Goal: Task Accomplishment & Management: Manage account settings

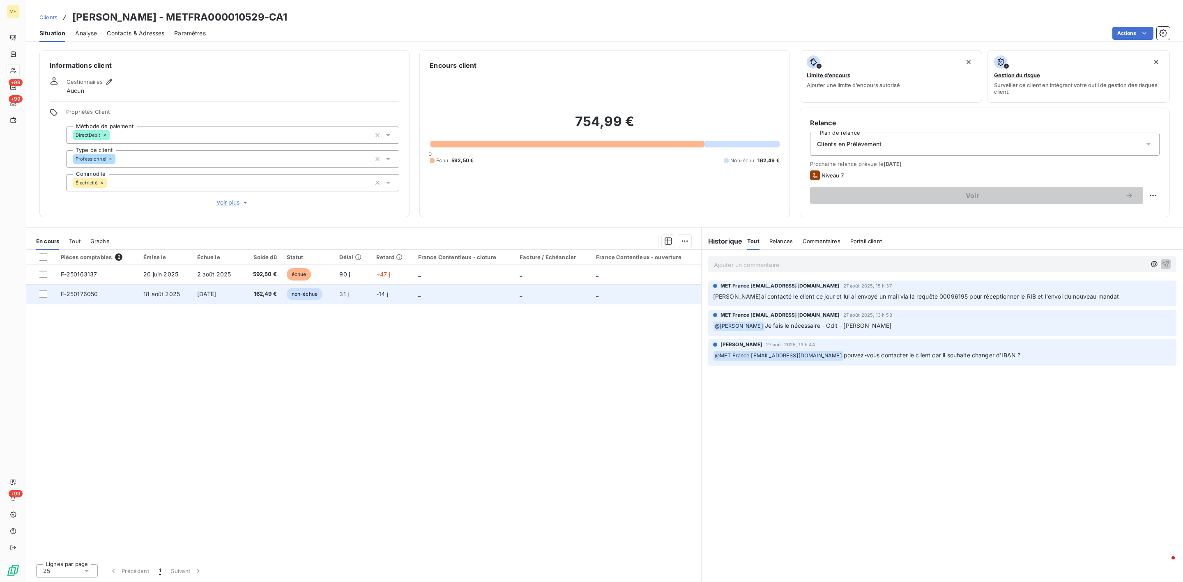
click at [418, 285] on td "_" at bounding box center [463, 294] width 101 height 20
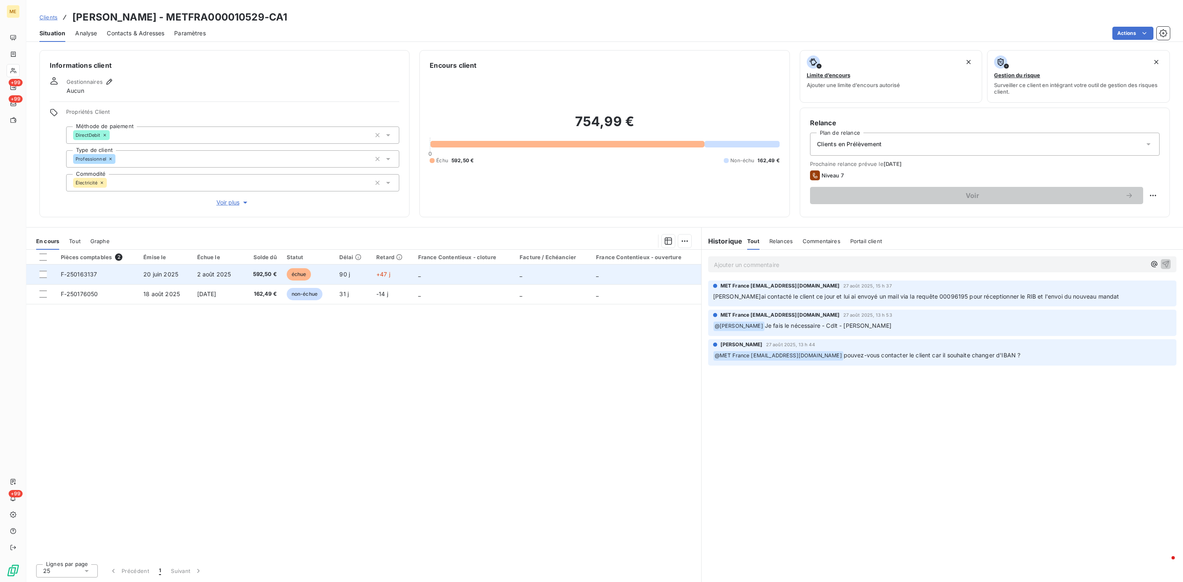
click at [440, 276] on td "_" at bounding box center [463, 275] width 101 height 20
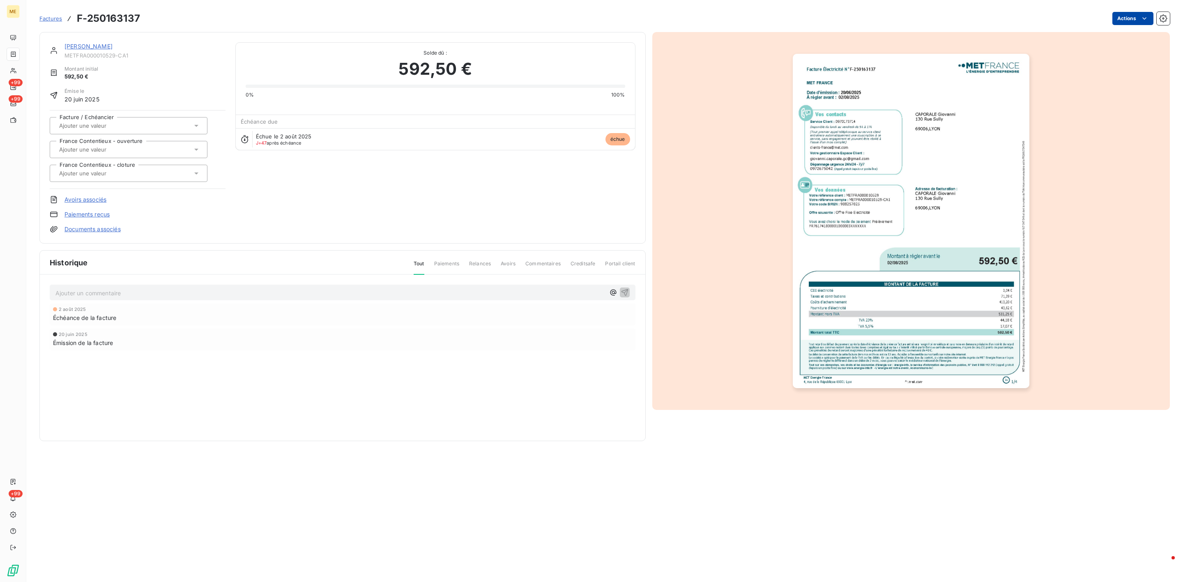
click at [1115, 21] on html "ME +99 +99 +99 Factures F-250163137 Actions CAPORALE Giovanni METFRA000010529-C…" at bounding box center [591, 291] width 1183 height 582
click at [82, 48] on html "ME +99 +99 +99 Factures F-250163137 Actions CAPORALE Giovanni METFRA000010529-C…" at bounding box center [591, 291] width 1183 height 582
click at [82, 48] on link "CAPORALE Giovanni" at bounding box center [89, 46] width 48 height 7
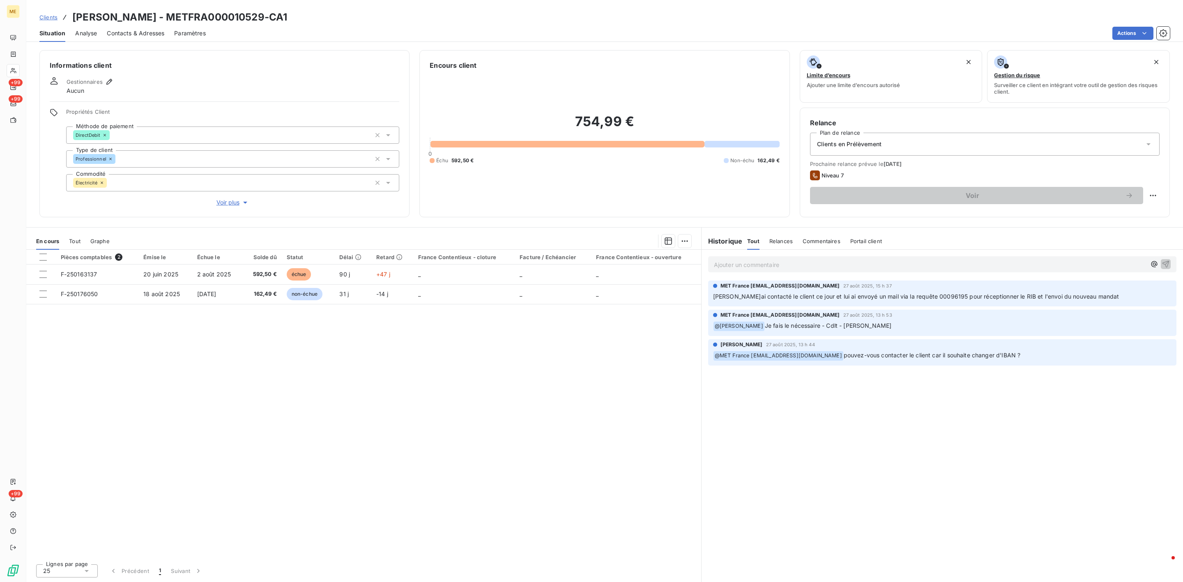
click at [122, 39] on div "Contacts & Adresses" at bounding box center [136, 33] width 58 height 17
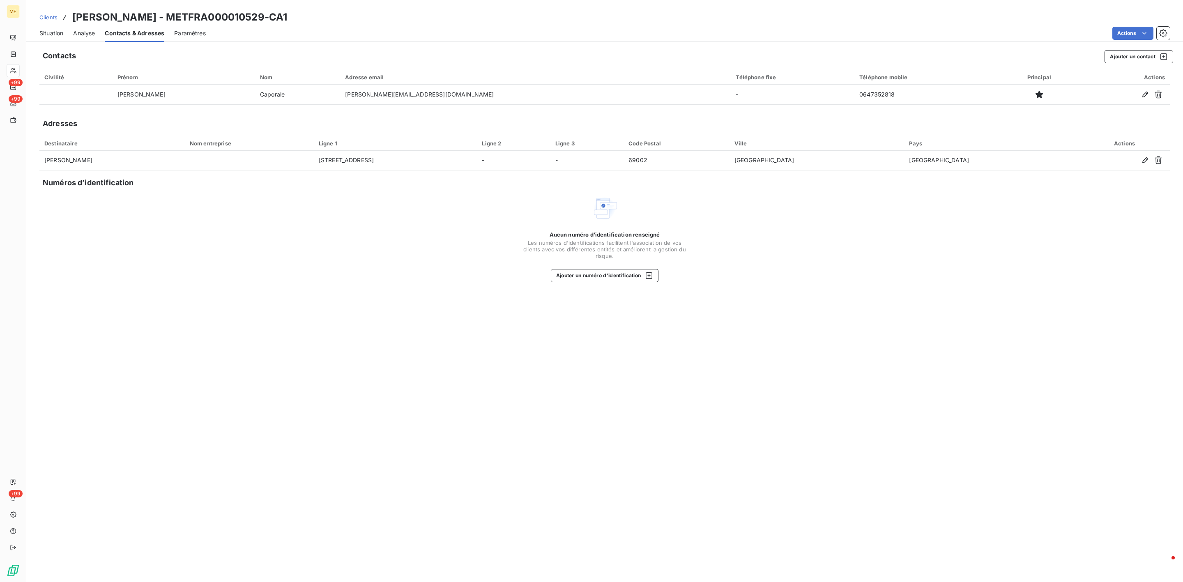
click at [50, 35] on span "Situation" at bounding box center [51, 33] width 24 height 8
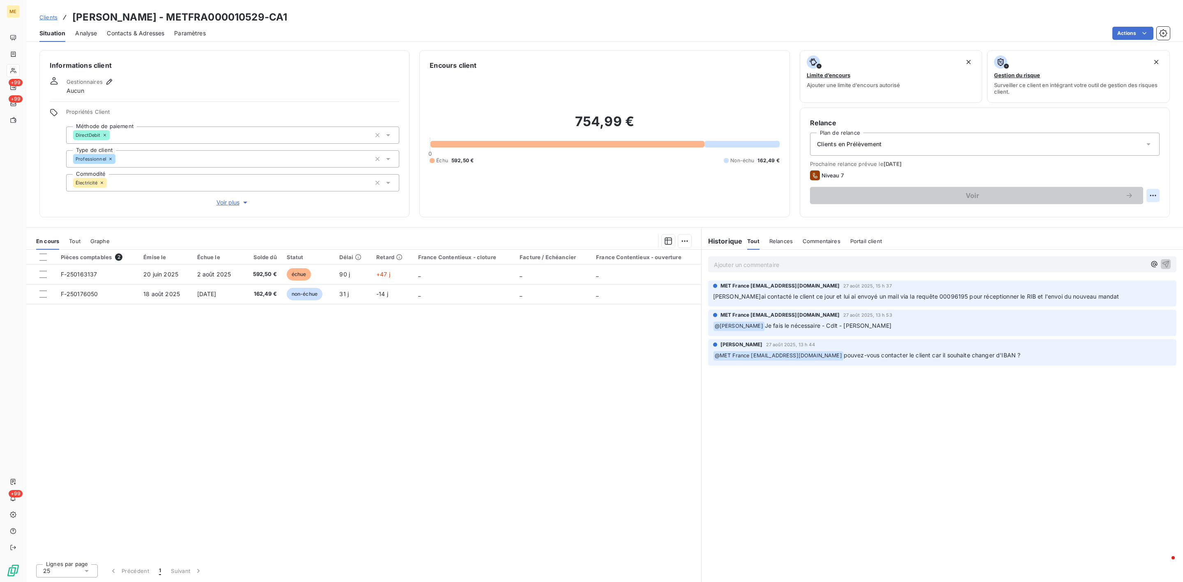
click at [1154, 196] on html "ME +99 +99 +99 Clients CAPORALE Giovanni - METFRA000010529-CA1 Situation Analys…" at bounding box center [591, 291] width 1183 height 582
click at [1133, 215] on div "Replanifier cette action" at bounding box center [1120, 213] width 74 height 13
select select "8"
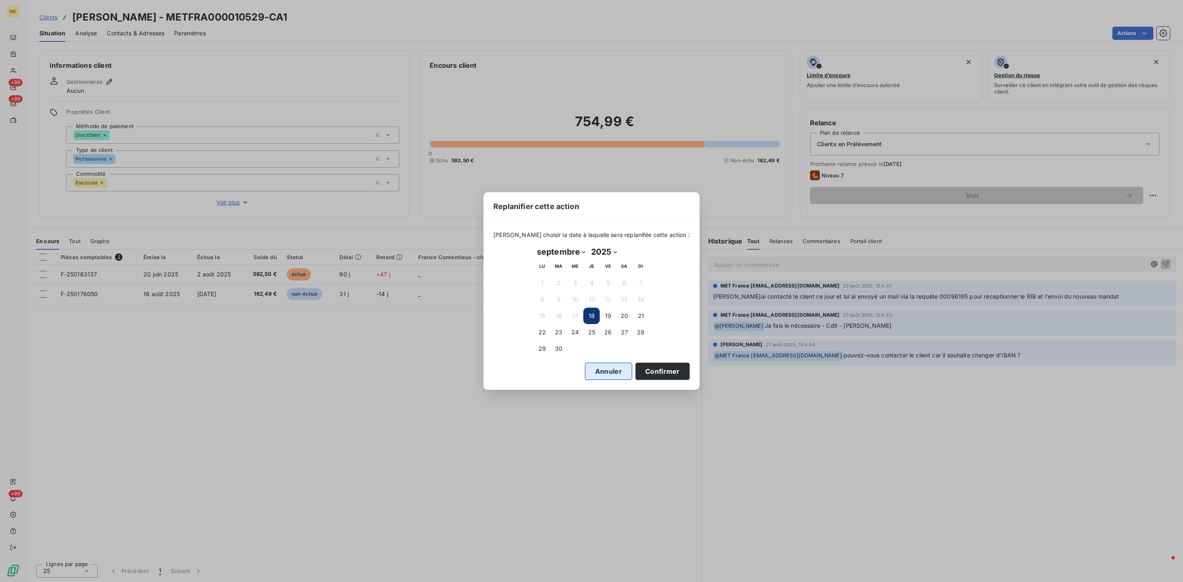
click at [597, 369] on button "Annuler" at bounding box center [608, 371] width 47 height 17
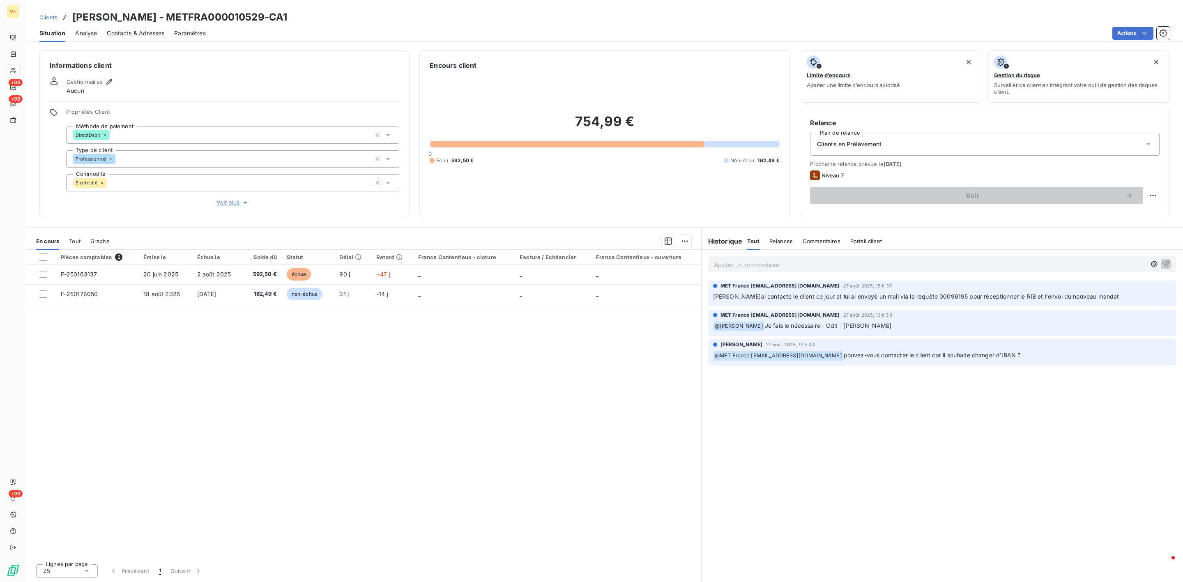
click at [875, 147] on span "Clients en Prélèvement" at bounding box center [849, 144] width 65 height 8
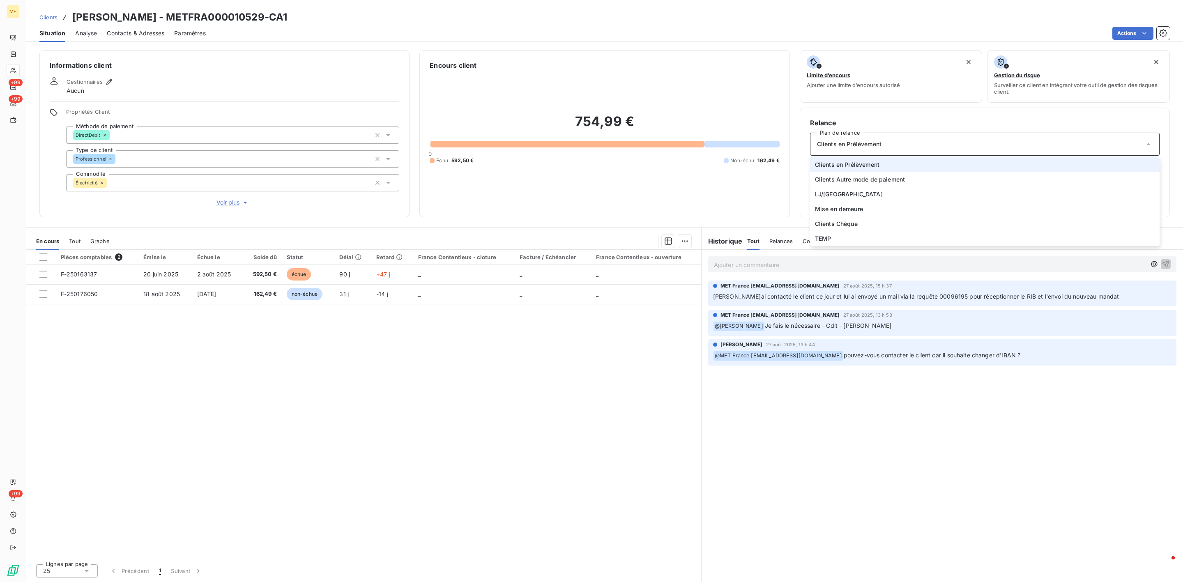
click at [873, 168] on span "Clients en Prélèvement" at bounding box center [847, 165] width 65 height 8
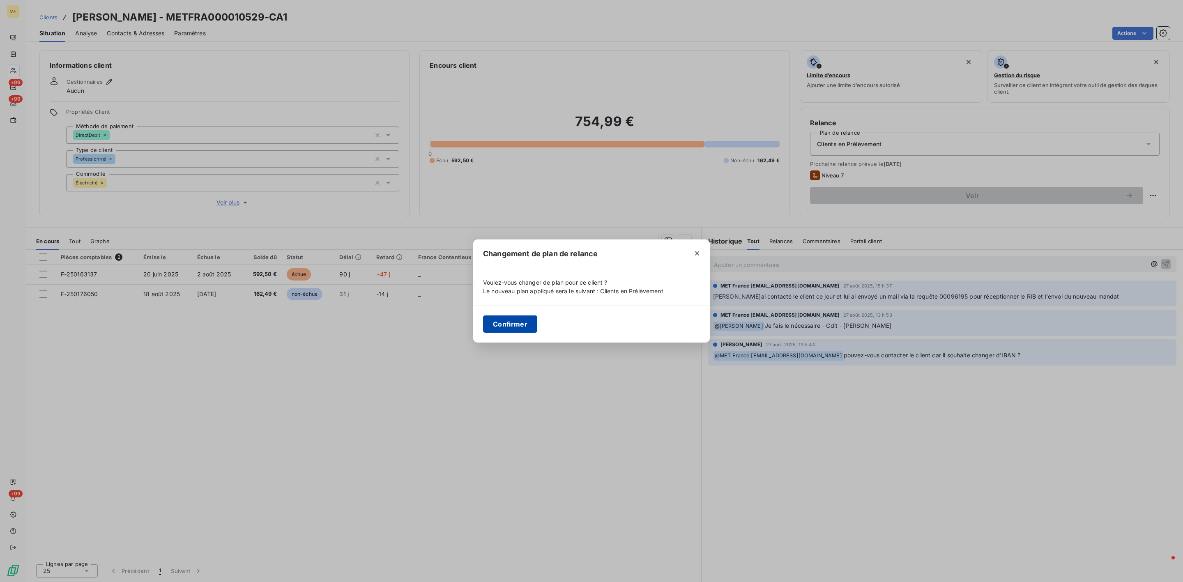
click at [521, 329] on button "Confirmer" at bounding box center [510, 324] width 54 height 17
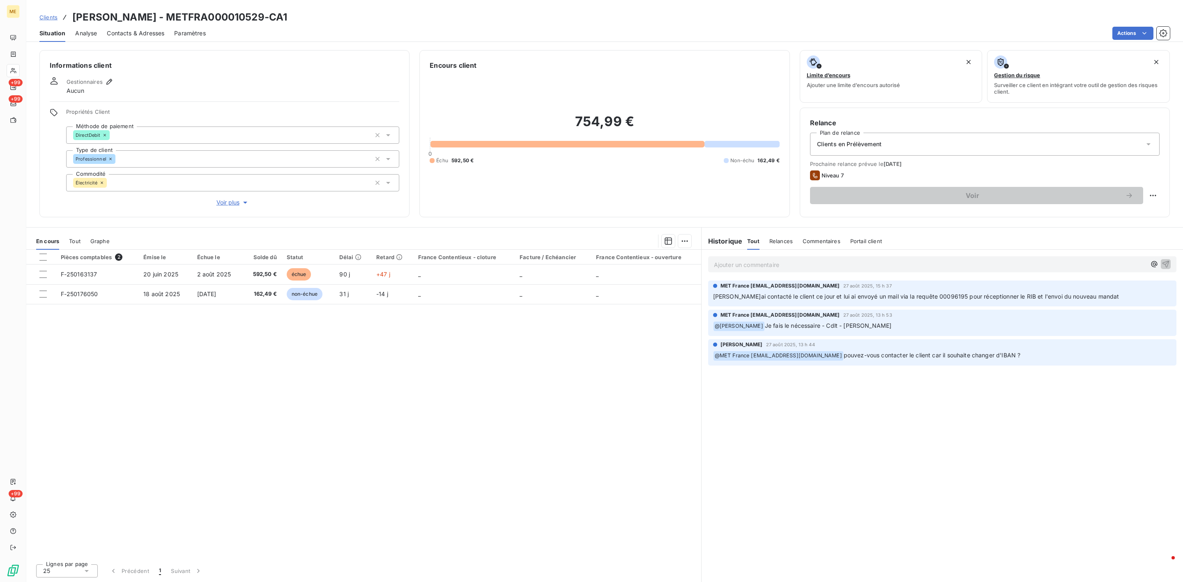
click at [885, 208] on div "Relance Plan de relance Clients en Prélèvement Prochaine relance prévue le 5 oc…" at bounding box center [985, 163] width 370 height 110
click at [1149, 196] on html "ME +99 +99 +99 Clients CAPORALE Giovanni - METFRA000010529-CA1 Situation Analys…" at bounding box center [591, 291] width 1183 height 582
click at [1139, 208] on div "Replanifier cette action" at bounding box center [1120, 213] width 74 height 13
select select "8"
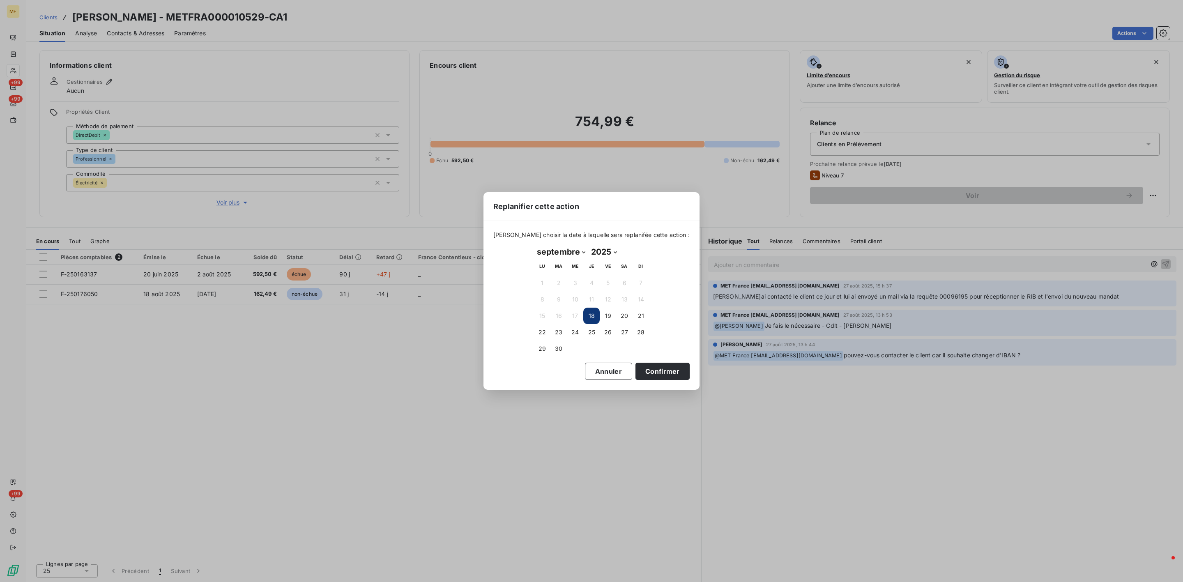
click at [589, 311] on button "18" at bounding box center [591, 316] width 16 height 16
click at [641, 364] on button "Confirmer" at bounding box center [663, 371] width 54 height 17
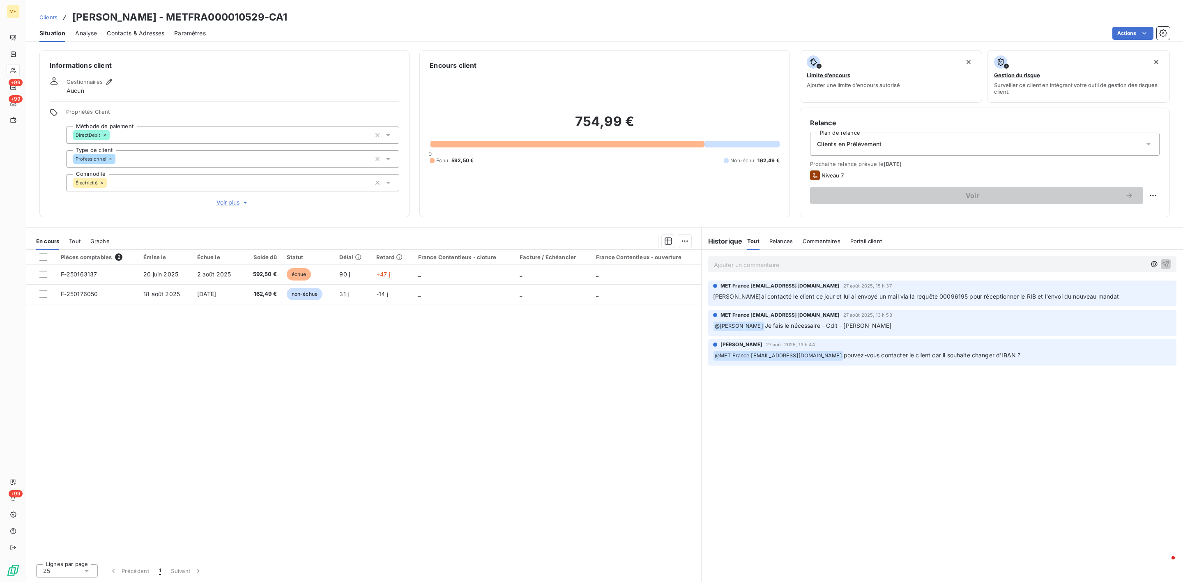
click at [1085, 205] on div "Relance Plan de relance Clients en Prélèvement Prochaine relance prévue le 5 oc…" at bounding box center [985, 162] width 350 height 89
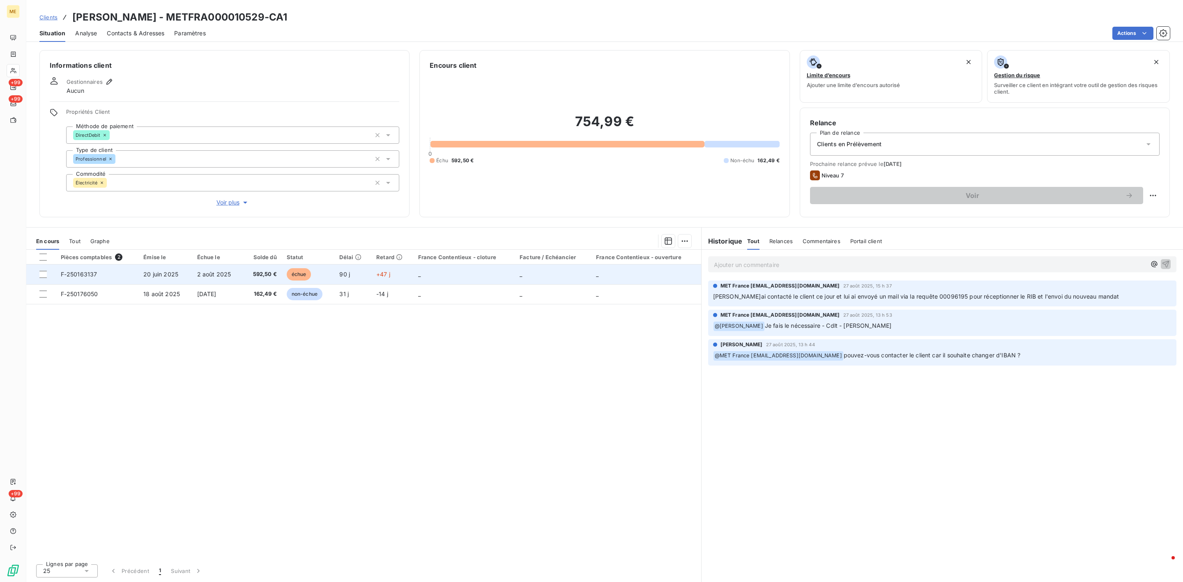
click at [227, 270] on td "2 août 2025" at bounding box center [217, 275] width 51 height 20
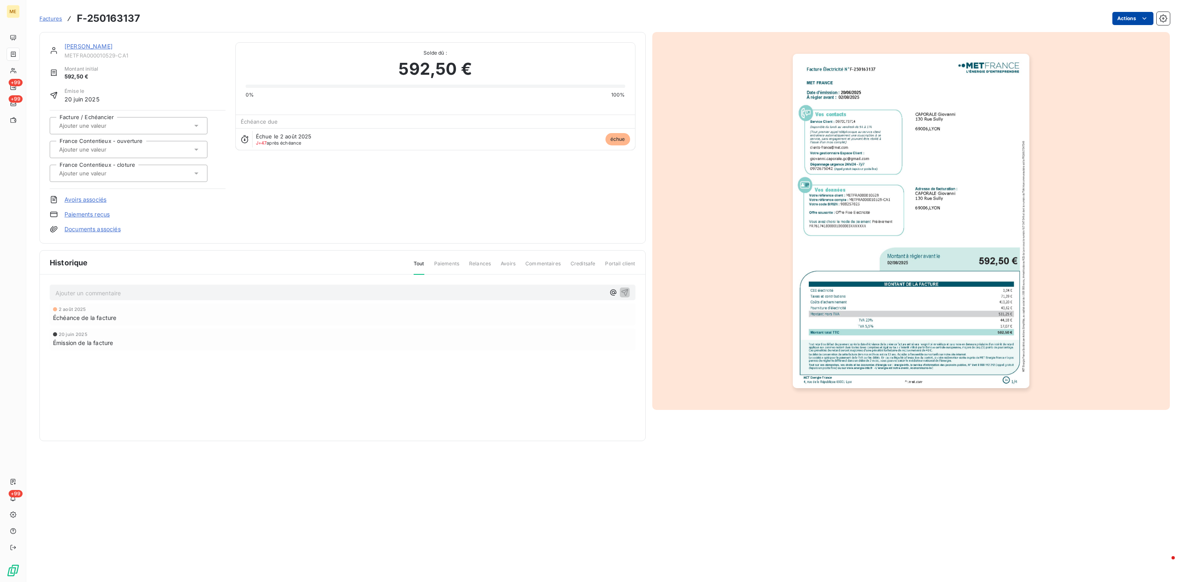
click at [1150, 16] on html "ME +99 +99 +99 Factures F-250163137 Actions CAPORALE Giovanni METFRA000010529-C…" at bounding box center [591, 291] width 1183 height 582
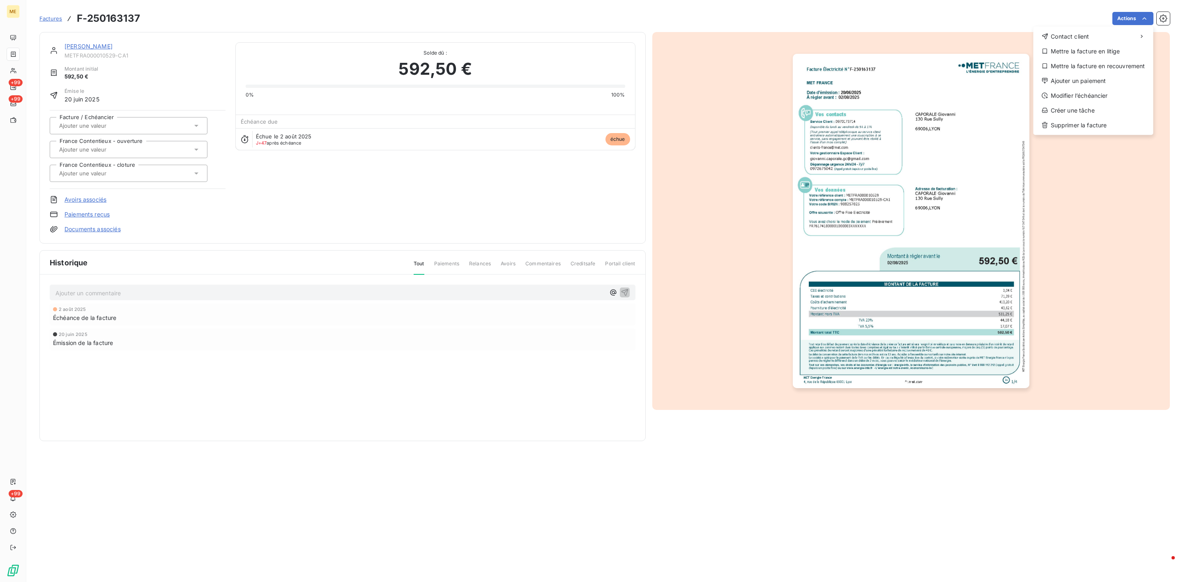
click at [1147, 19] on html "ME +99 +99 +99 Factures F-250163137 Actions Contact client Mettre la facture en…" at bounding box center [591, 291] width 1183 height 582
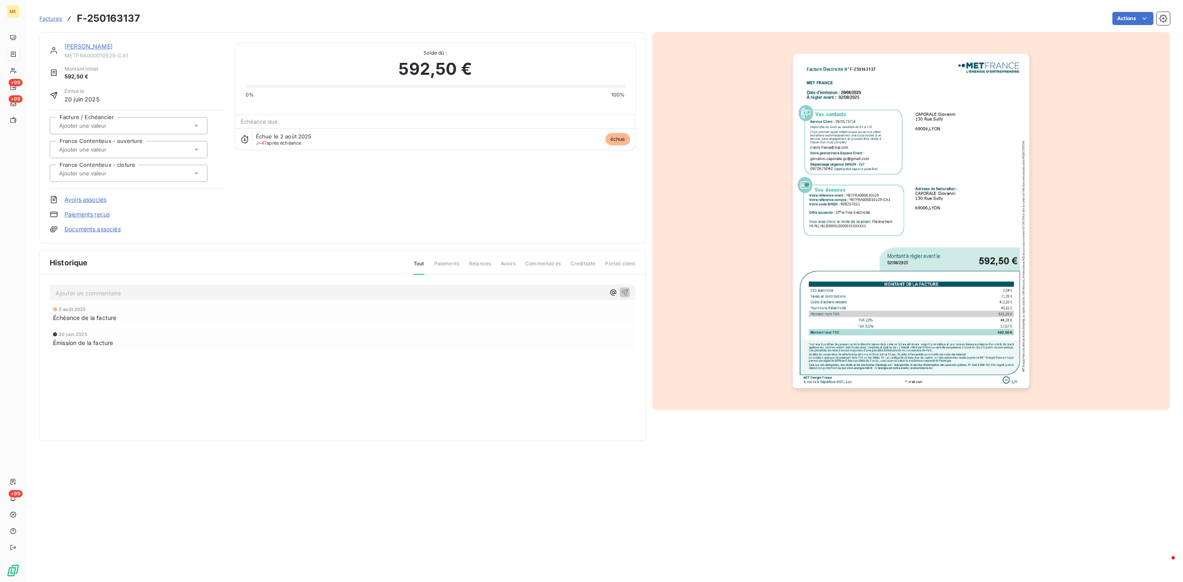
click at [221, 180] on html "ME +99 +99 +99 Factures F-250163137 Actions CAPORALE Giovanni METFRA000010529-C…" at bounding box center [591, 291] width 1183 height 582
click at [53, 15] on link "Factures" at bounding box center [50, 18] width 23 height 8
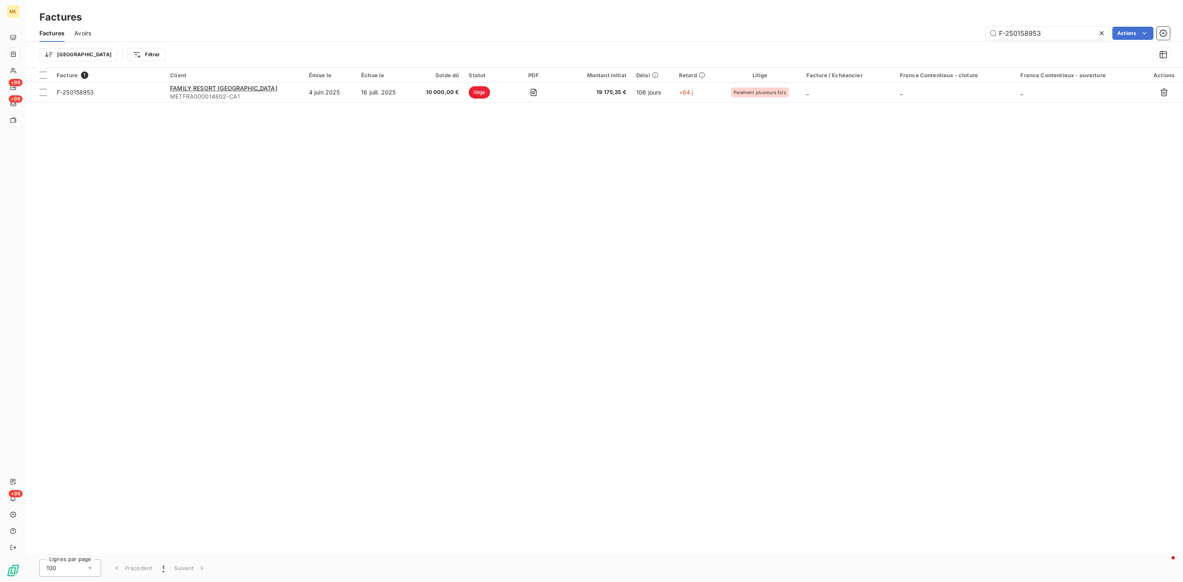
drag, startPoint x: 1060, startPoint y: 31, endPoint x: 801, endPoint y: 25, distance: 258.9
click at [882, 33] on div "F-250158953 Actions" at bounding box center [635, 33] width 1069 height 13
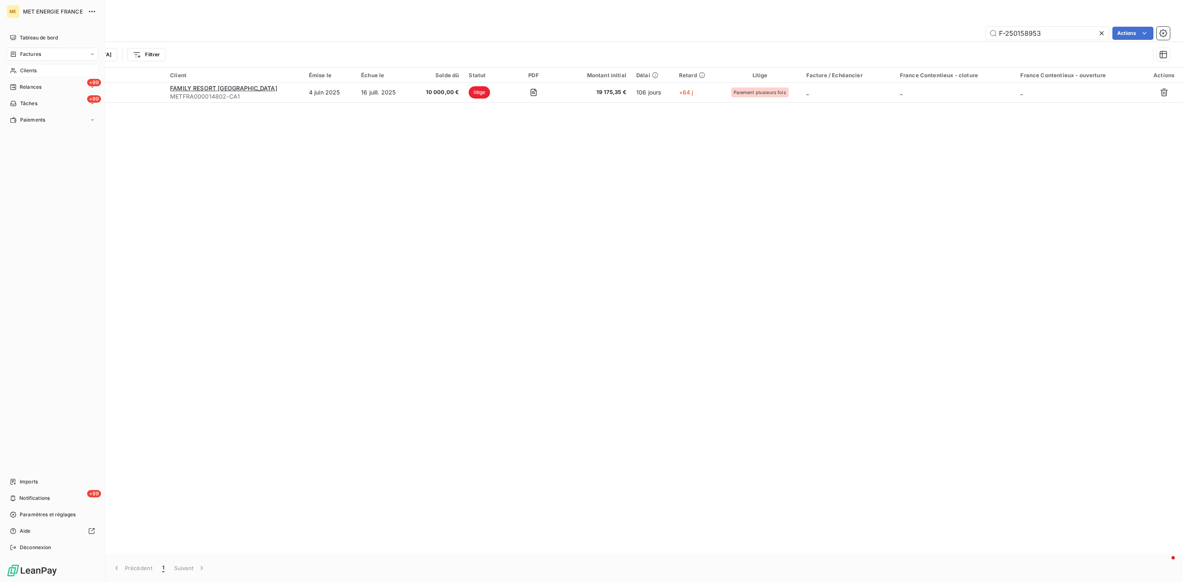
click at [15, 68] on icon at bounding box center [13, 70] width 7 height 7
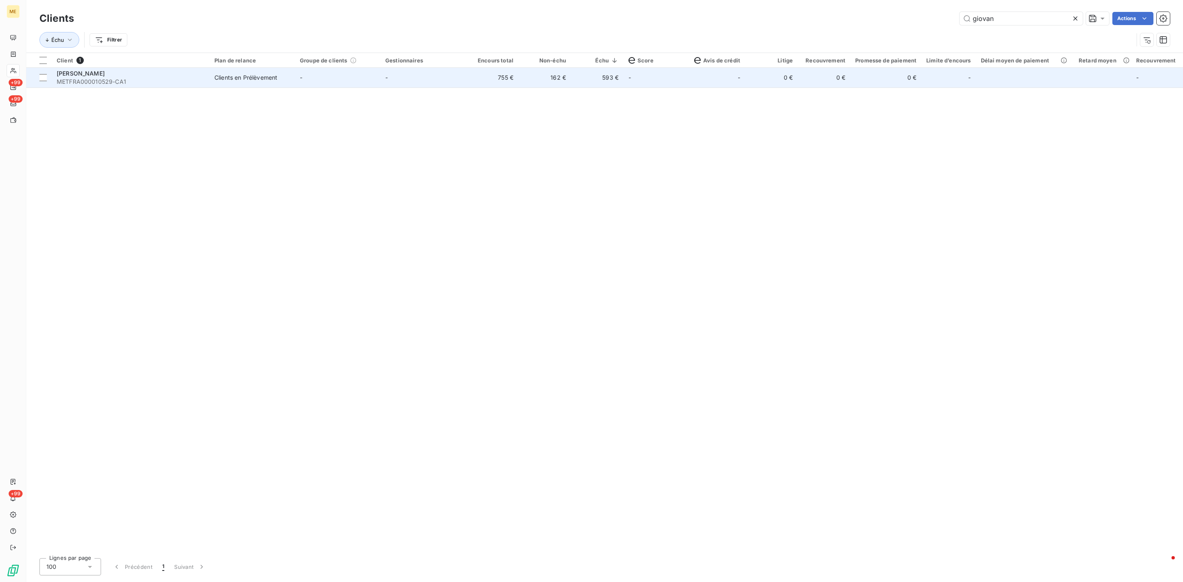
click at [250, 82] on div "Clients en Prélèvement" at bounding box center [245, 78] width 63 height 8
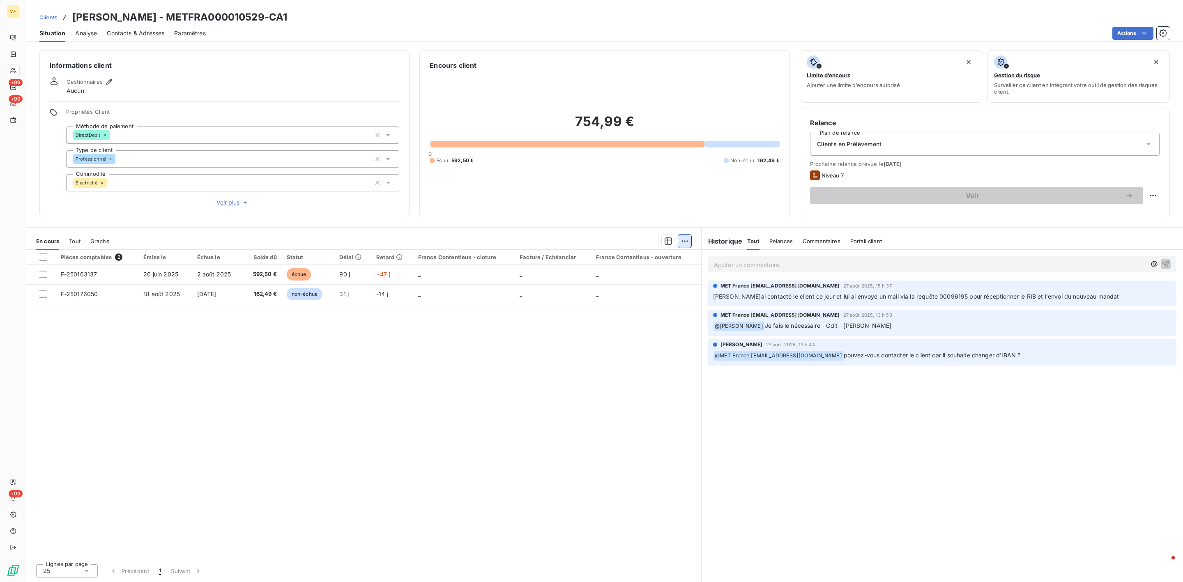
click at [680, 239] on html "ME +99 +99 +99 Clients CAPORALE Giovanni - METFRA000010529-CA1 Situation Analys…" at bounding box center [591, 291] width 1183 height 582
click at [576, 402] on html "ME +99 +99 +99 Clients CAPORALE Giovanni - METFRA000010529-CA1 Situation Analys…" at bounding box center [591, 291] width 1183 height 582
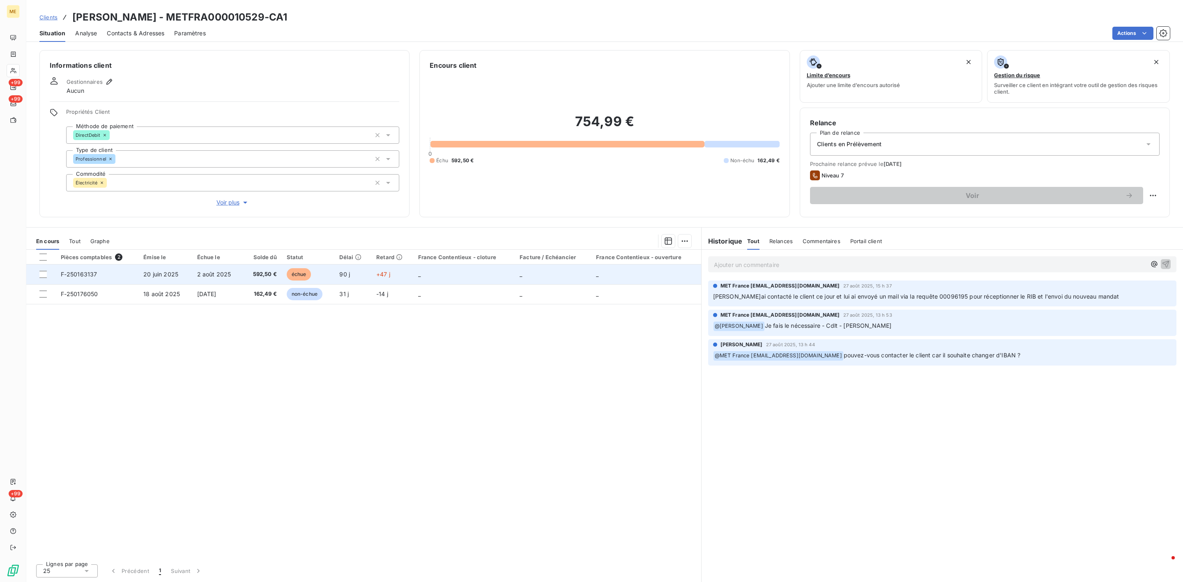
click at [388, 270] on td "+47 j" at bounding box center [392, 275] width 42 height 20
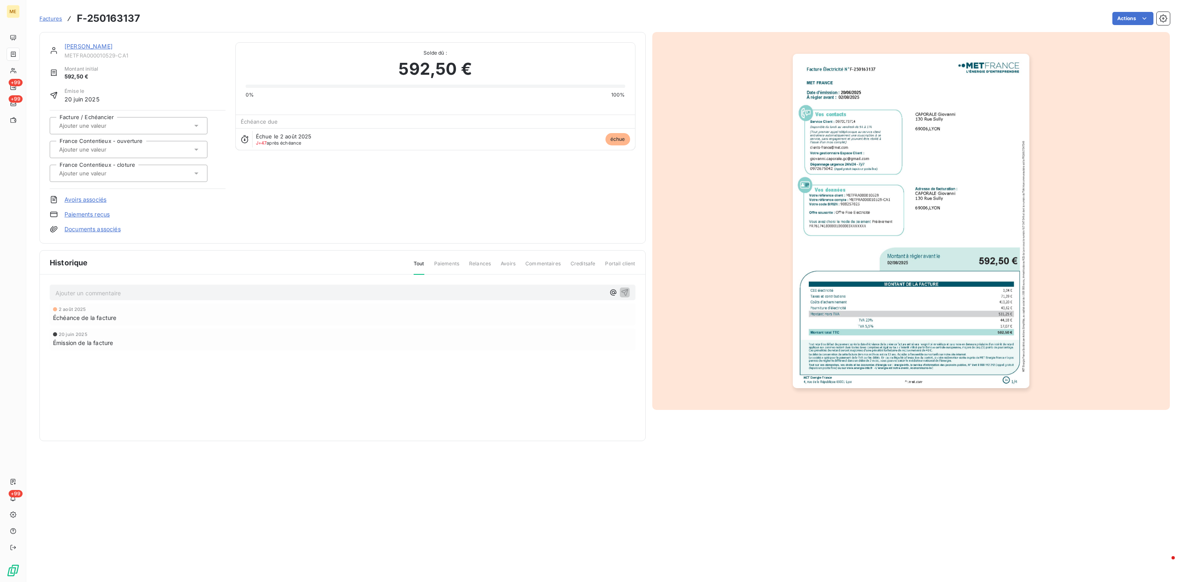
click at [92, 46] on link "CAPORALE Giovanni" at bounding box center [89, 46] width 48 height 7
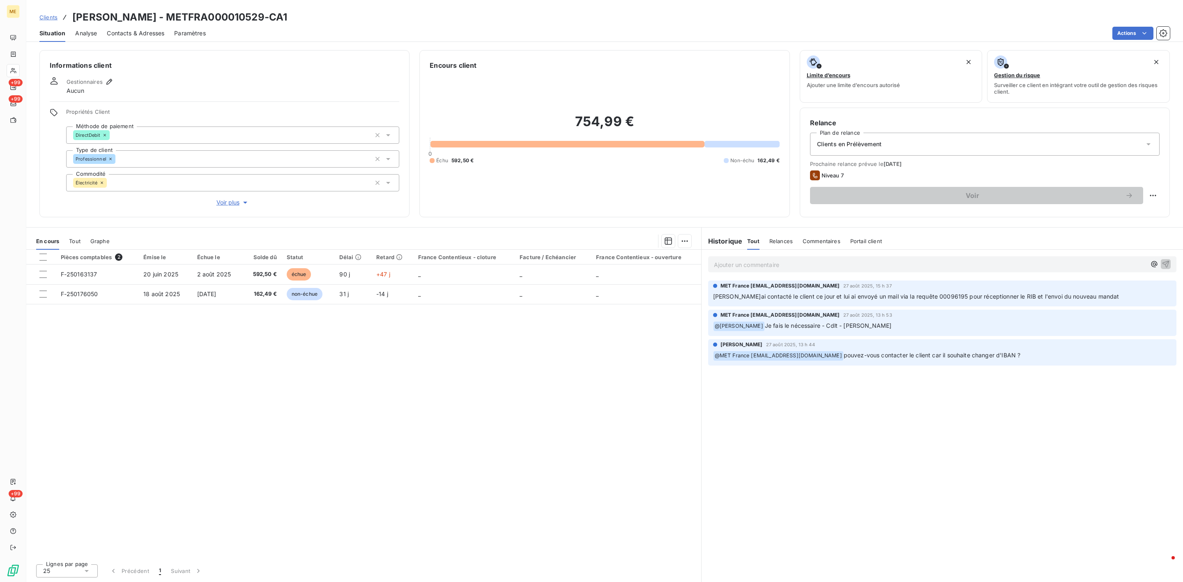
click at [784, 236] on div "Relances" at bounding box center [780, 241] width 23 height 17
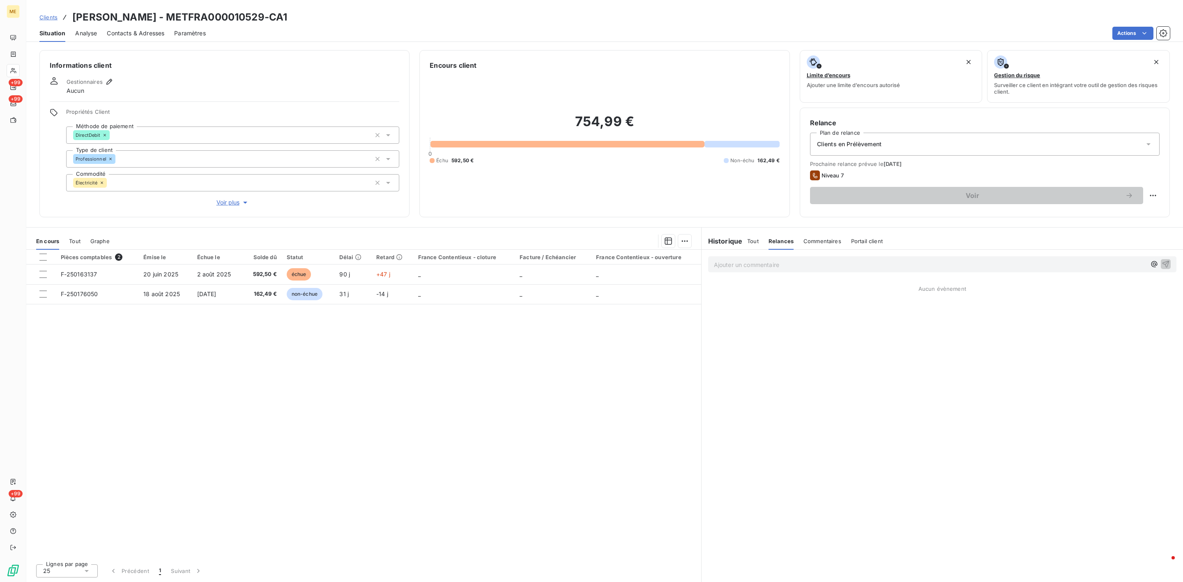
click at [822, 239] on span "Commentaires" at bounding box center [823, 241] width 38 height 7
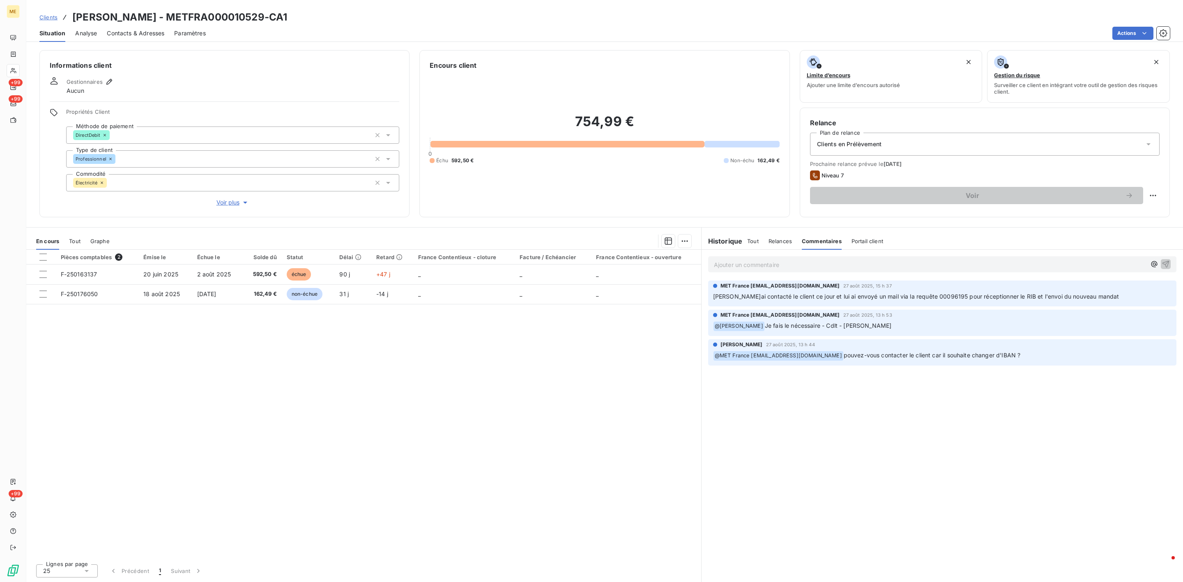
click at [863, 239] on span "Portail client" at bounding box center [868, 241] width 32 height 7
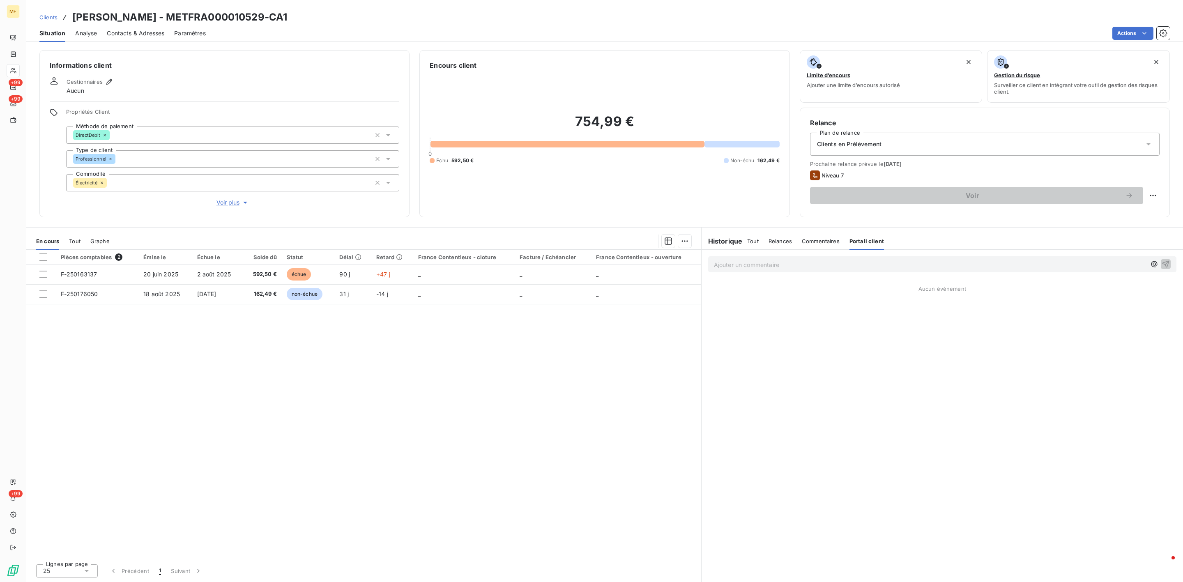
click at [778, 244] on span "Relances" at bounding box center [780, 241] width 23 height 7
click at [1160, 196] on div "Relance Plan de relance Clients en Prélèvement Prochaine relance prévue le 5 oc…" at bounding box center [985, 163] width 370 height 110
click at [1152, 196] on html "ME +99 +99 +99 Clients CAPORALE Giovanni - METFRA000010529-CA1 Situation Analys…" at bounding box center [591, 291] width 1183 height 582
click at [1131, 212] on div "Replanifier cette action" at bounding box center [1120, 213] width 74 height 13
select select "8"
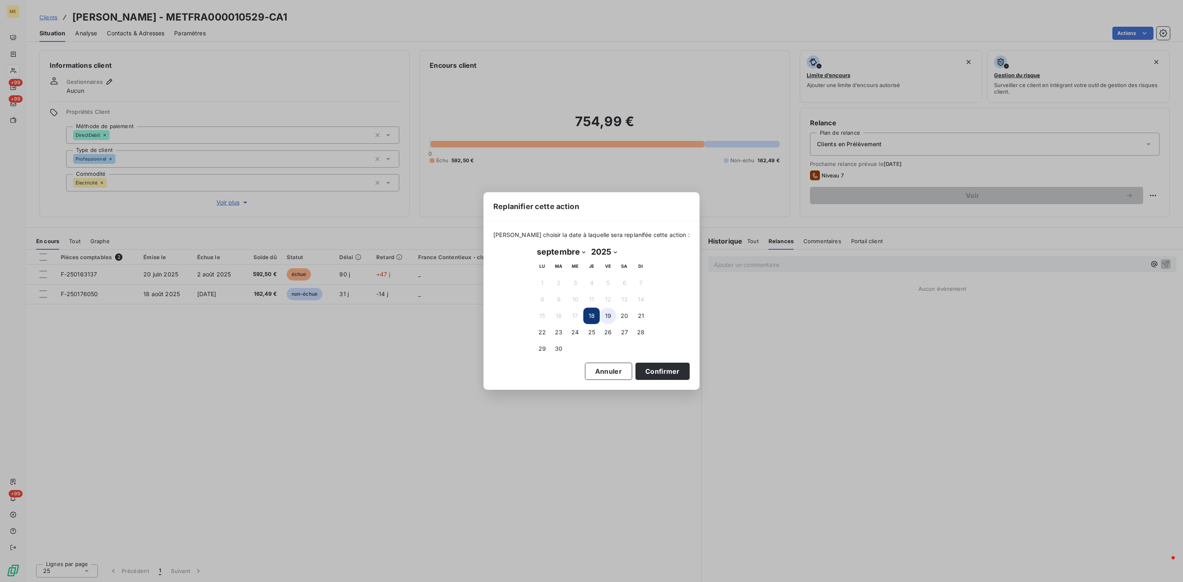
click at [603, 318] on button "19" at bounding box center [608, 316] width 16 height 16
click at [593, 311] on button "18" at bounding box center [591, 316] width 16 height 16
click at [650, 366] on button "Confirmer" at bounding box center [663, 371] width 54 height 17
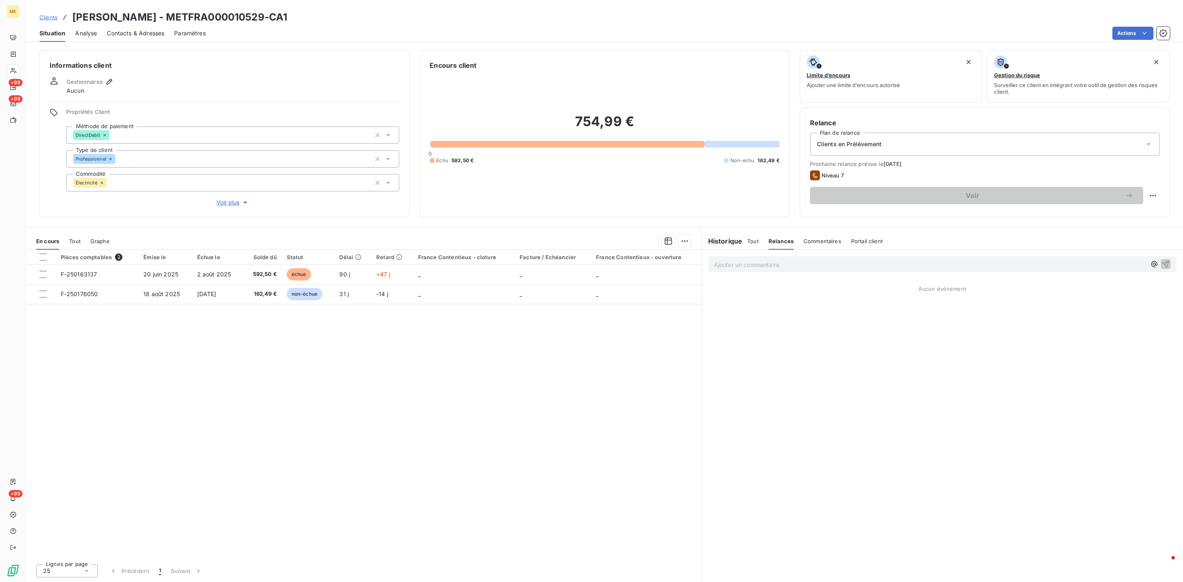
click at [871, 184] on div "Prochaine relance prévue le 5 oct. 2025 Niveau 7 Voir" at bounding box center [985, 183] width 350 height 44
click at [874, 195] on span "Voir" at bounding box center [972, 195] width 305 height 7
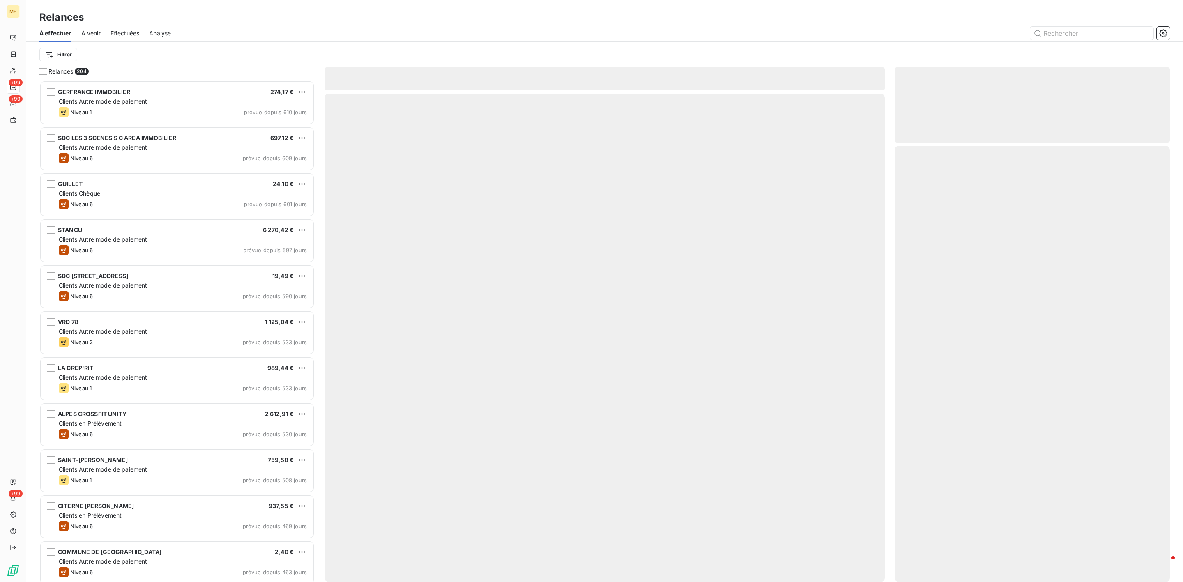
click at [874, 195] on div at bounding box center [605, 338] width 560 height 488
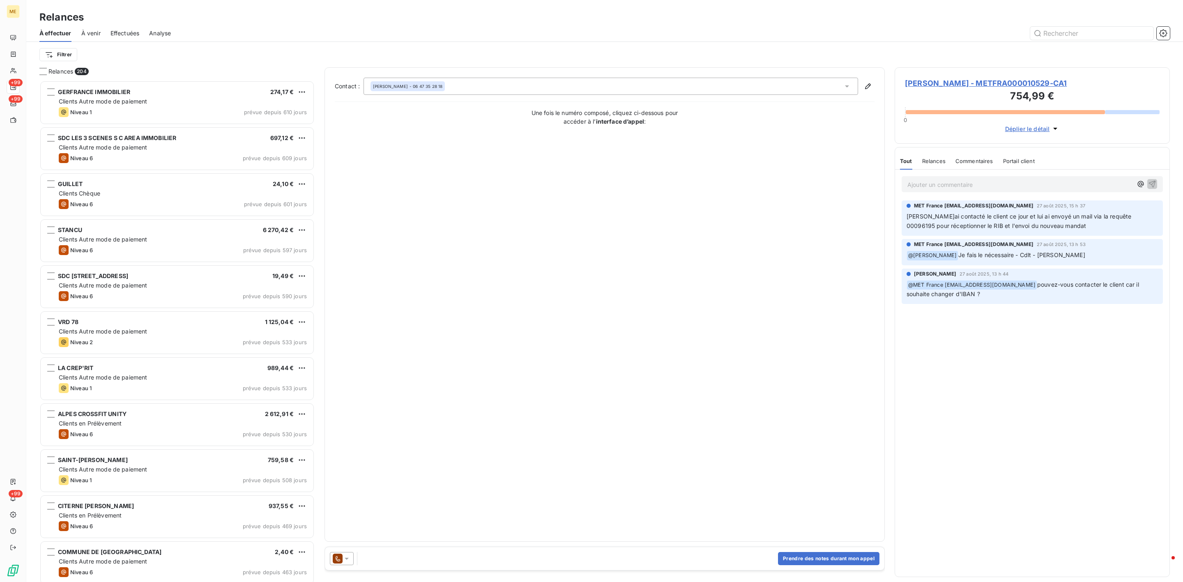
click at [1044, 129] on span "Déplier le détail" at bounding box center [1027, 128] width 45 height 9
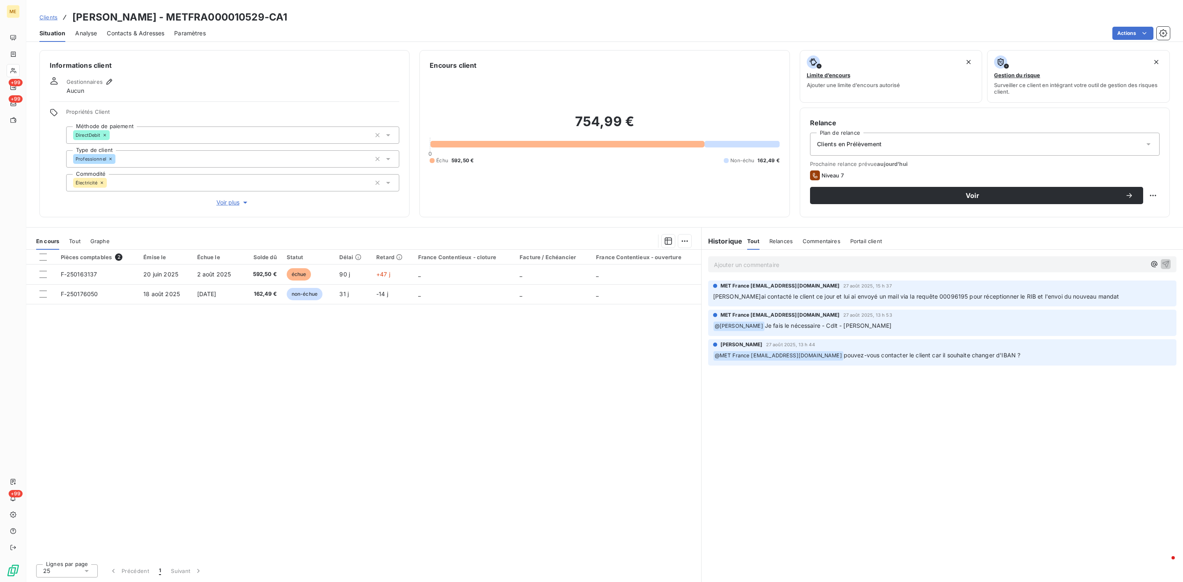
click at [823, 169] on div "Prochaine relance prévue aujourd’hui Niveau 7 Voir" at bounding box center [985, 183] width 350 height 44
drag, startPoint x: 841, startPoint y: 164, endPoint x: 982, endPoint y: 167, distance: 141.8
click at [906, 163] on span "Prochaine relance prévue aujourd’hui" at bounding box center [985, 164] width 350 height 7
click at [1147, 196] on html "ME +99 +99 +99 Clients CAPORALE Giovanni - METFRA000010529-CA1 Situation Analys…" at bounding box center [591, 291] width 1183 height 582
click at [468, 224] on html "ME +99 +99 +99 Clients CAPORALE Giovanni - METFRA000010529-CA1 Situation Analys…" at bounding box center [591, 291] width 1183 height 582
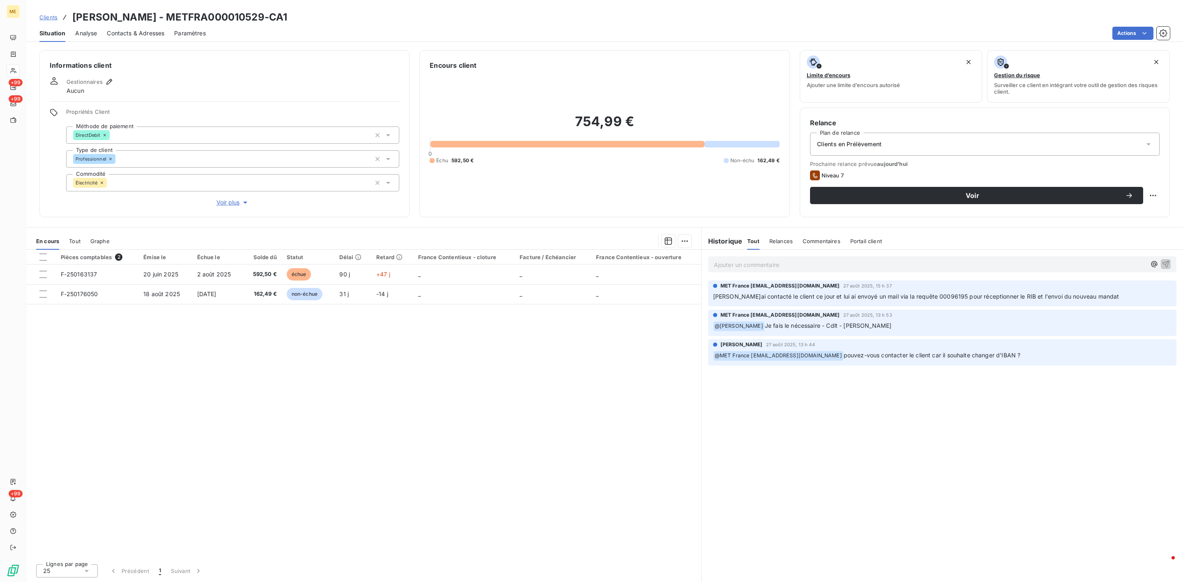
click at [915, 262] on p "Ajouter un commentaire ﻿" at bounding box center [930, 265] width 432 height 10
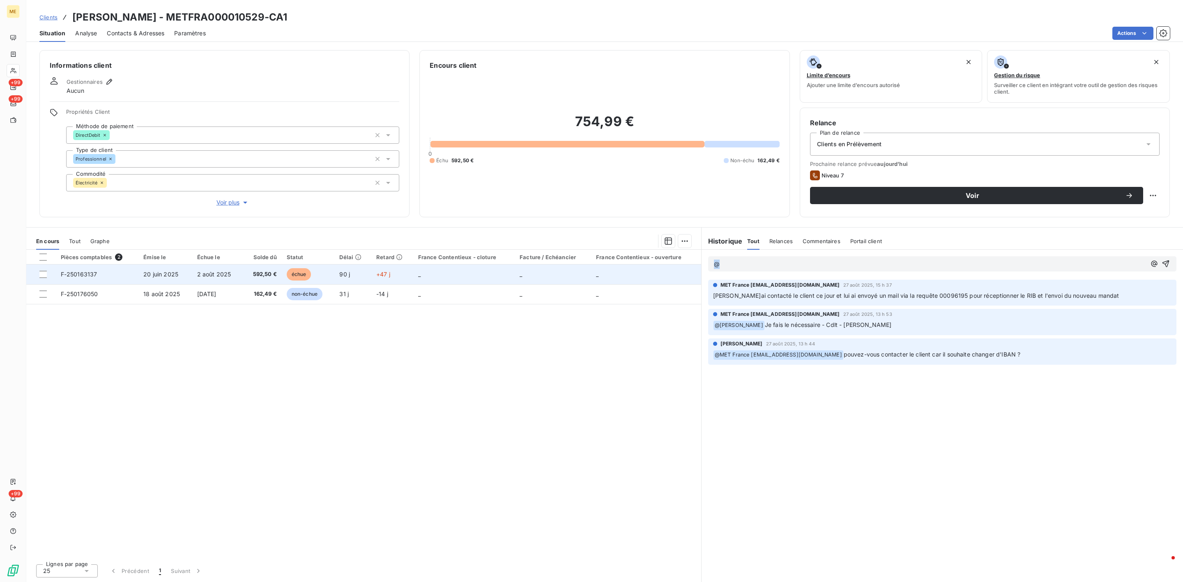
drag, startPoint x: 783, startPoint y: 267, endPoint x: 635, endPoint y: 267, distance: 148.3
click at [638, 267] on div "En cours Tout Graphe Pièces comptables 2 Émise le Échue le Solde dû Statut Déla…" at bounding box center [604, 404] width 1157 height 355
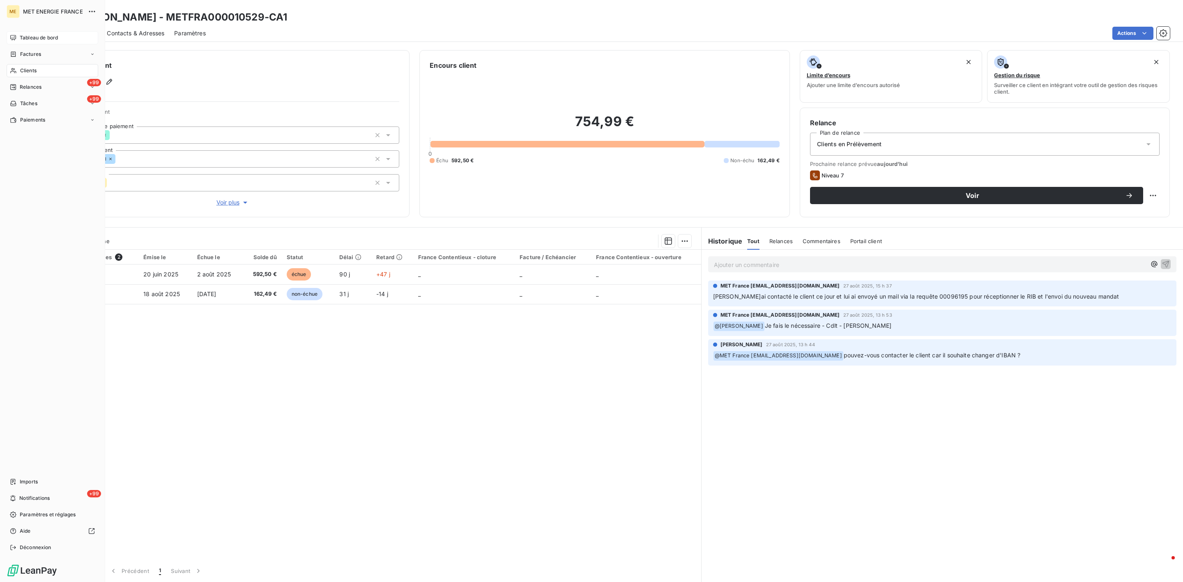
click at [18, 36] on div "Tableau de bord" at bounding box center [53, 37] width 92 height 13
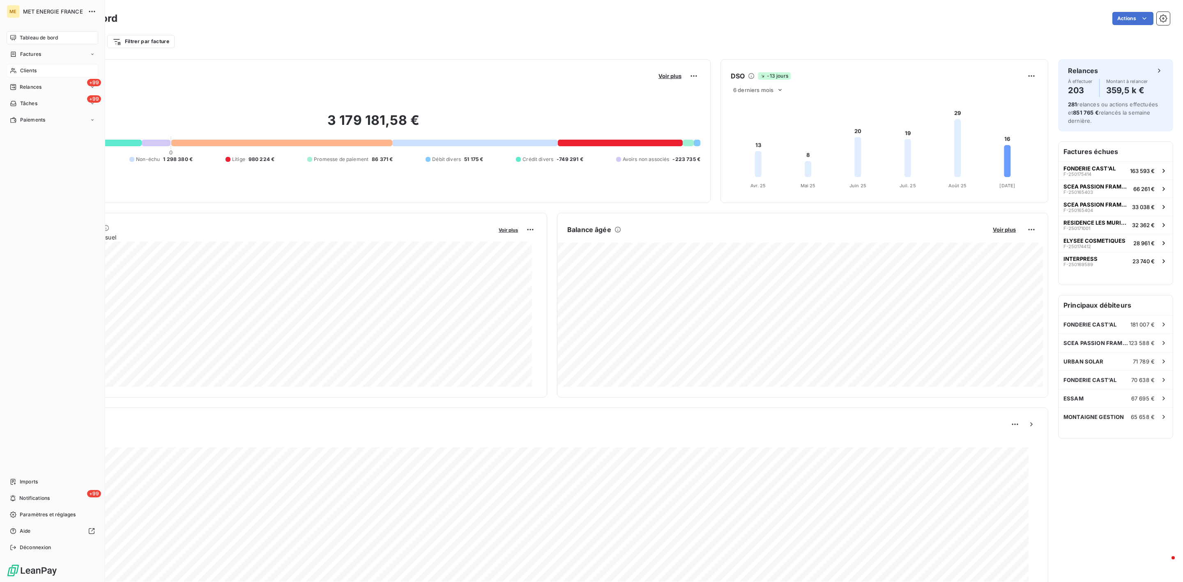
click at [17, 73] on div "Clients" at bounding box center [53, 70] width 92 height 13
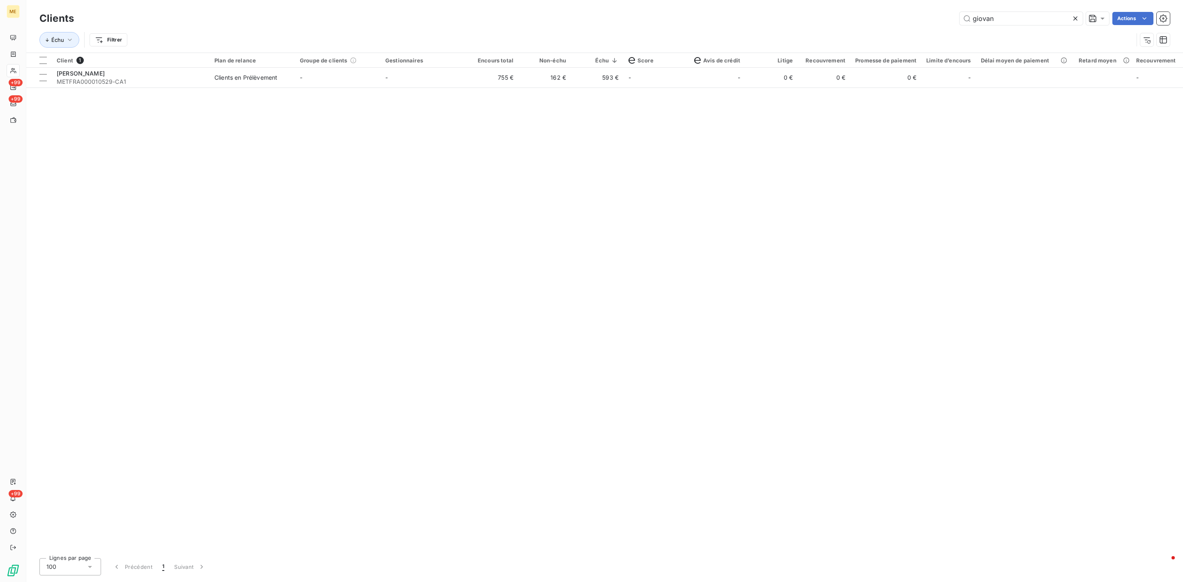
click at [1079, 16] on icon at bounding box center [1075, 18] width 8 height 8
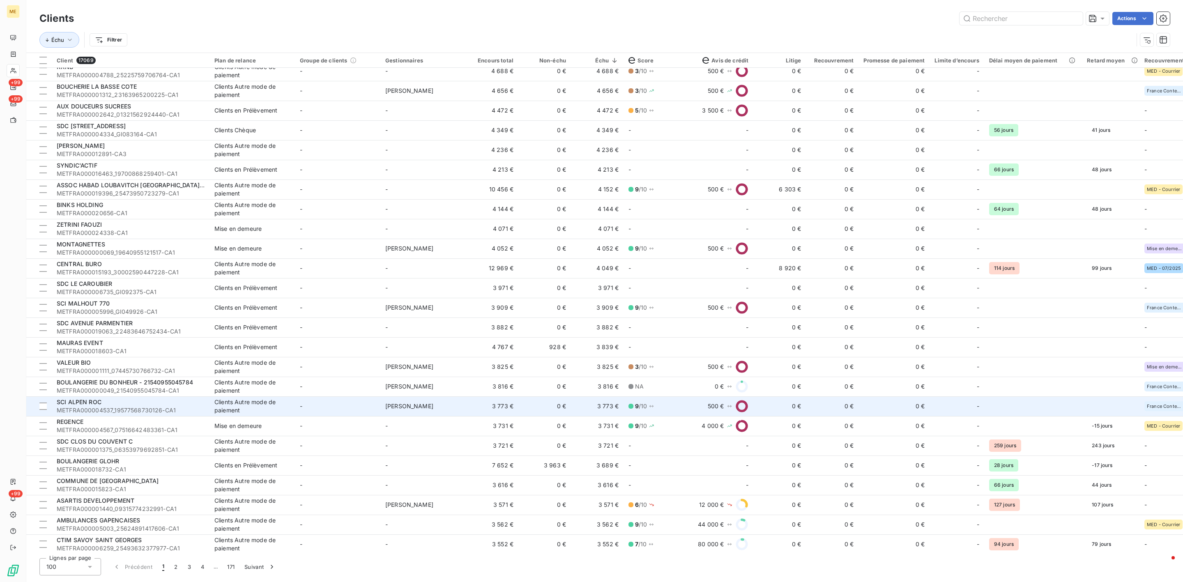
scroll to position [1491, 0]
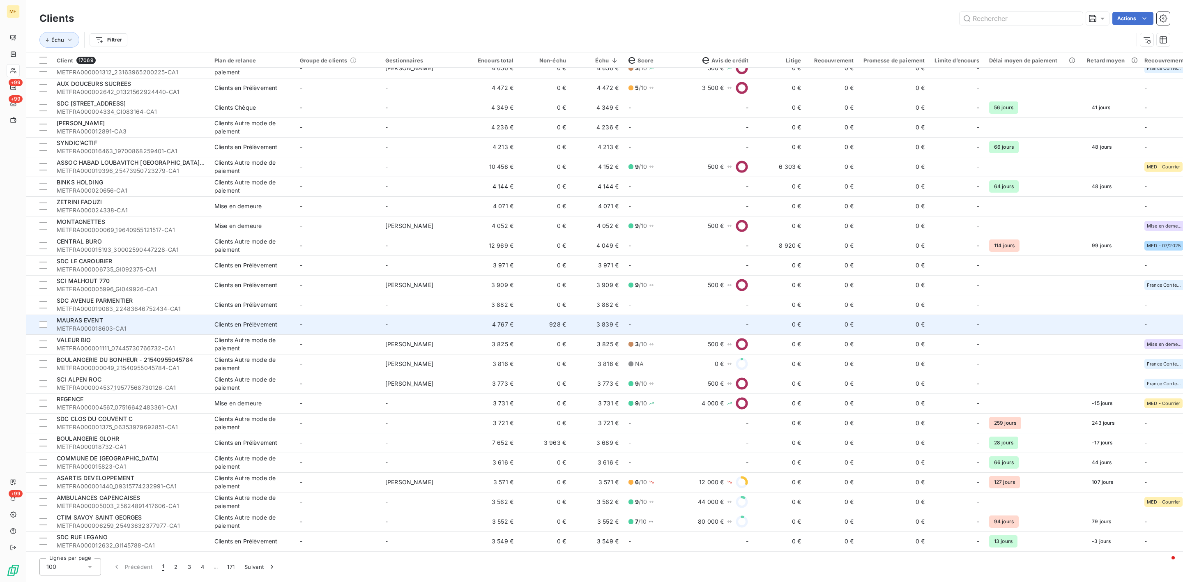
click at [147, 327] on span "METFRA000018603-CA1" at bounding box center [131, 329] width 148 height 8
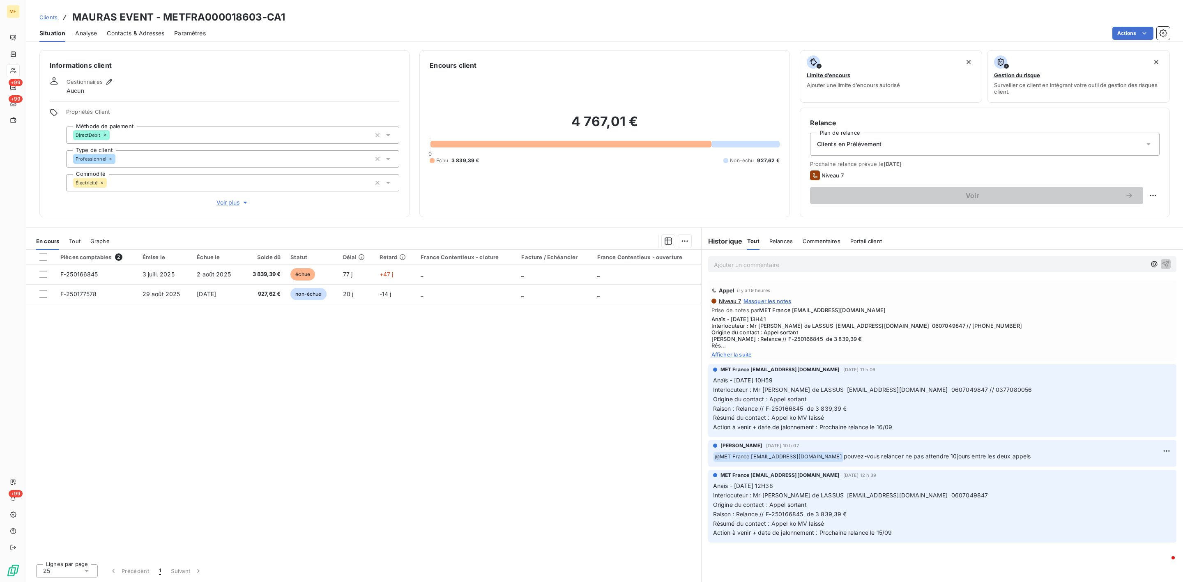
click at [737, 356] on span "Afficher la suite" at bounding box center [943, 354] width 462 height 7
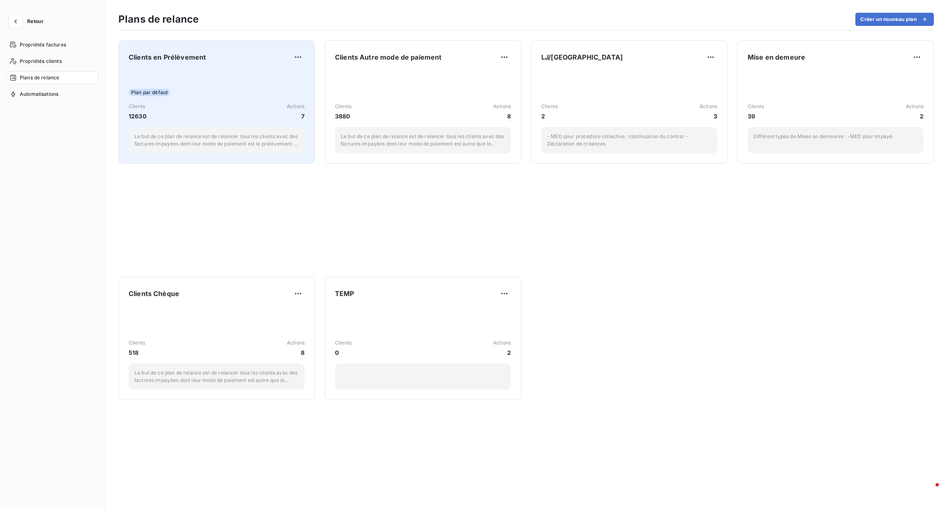
click at [223, 115] on div "Clients 12630 Actions 7" at bounding box center [217, 112] width 176 height 18
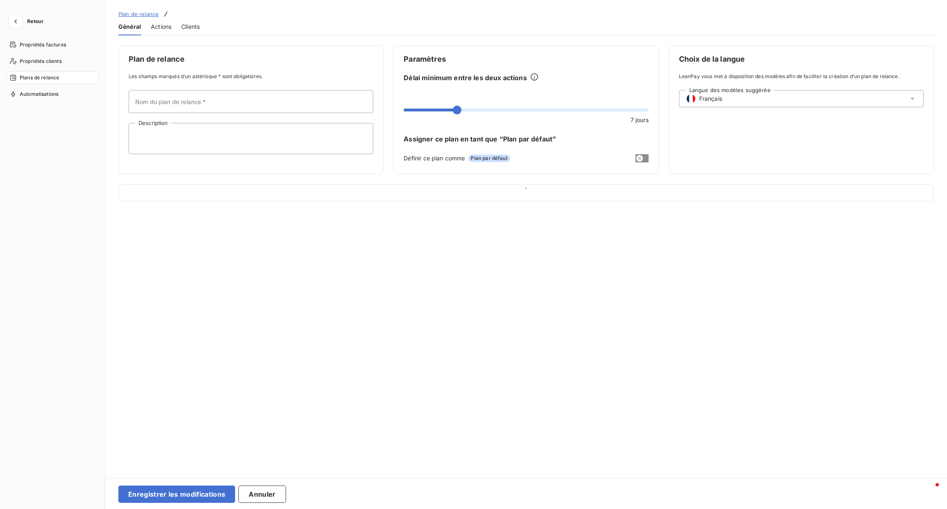
type input "Clients en Prélèvement"
type textarea "Le but de ce plan de relance est de relancer tous les clients avec des factures…"
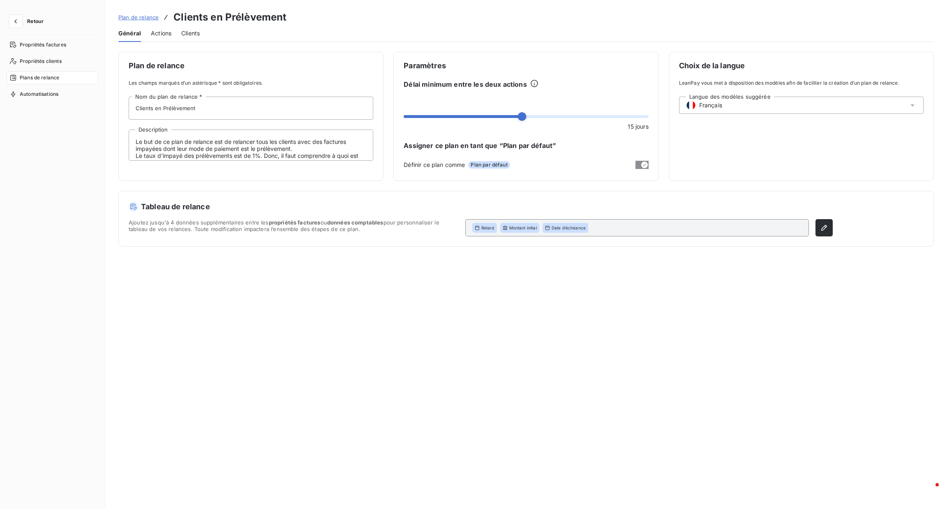
click at [323, 212] on h5 "Tableau de relance" at bounding box center [481, 207] width 704 height 12
click at [684, 201] on h5 "Tableau de relance" at bounding box center [481, 207] width 704 height 12
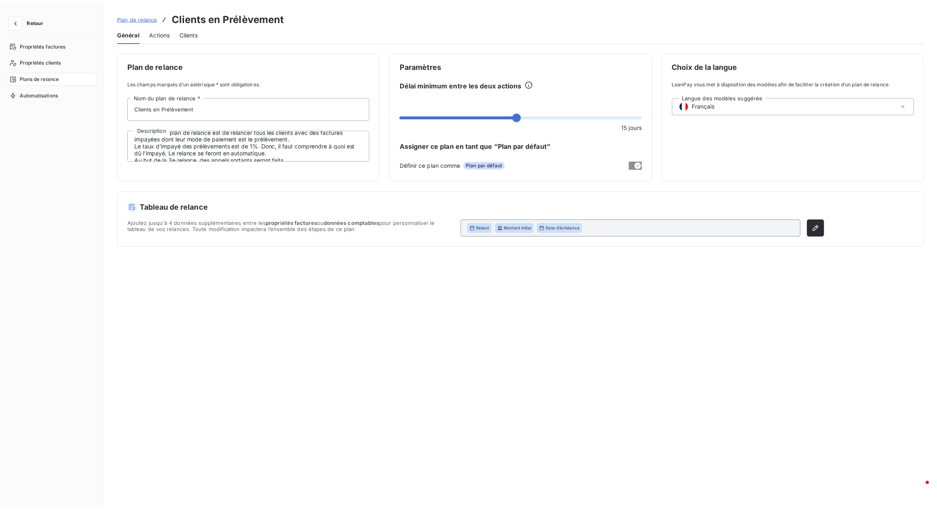
scroll to position [21, 0]
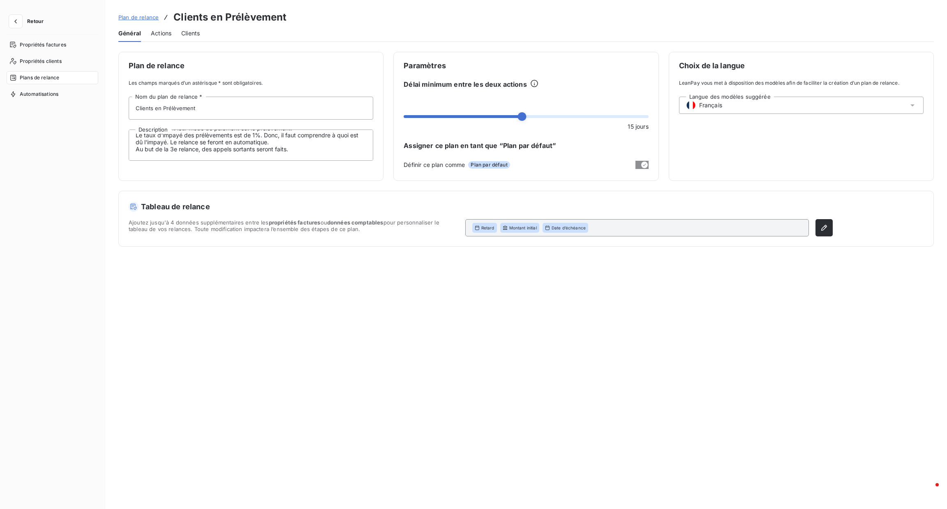
click at [163, 35] on span "Actions" at bounding box center [161, 33] width 21 height 8
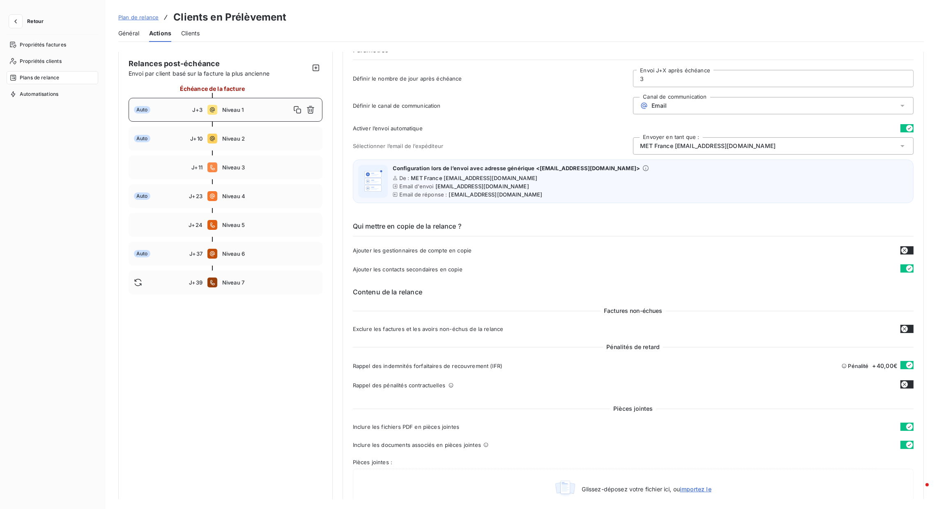
scroll to position [62, 0]
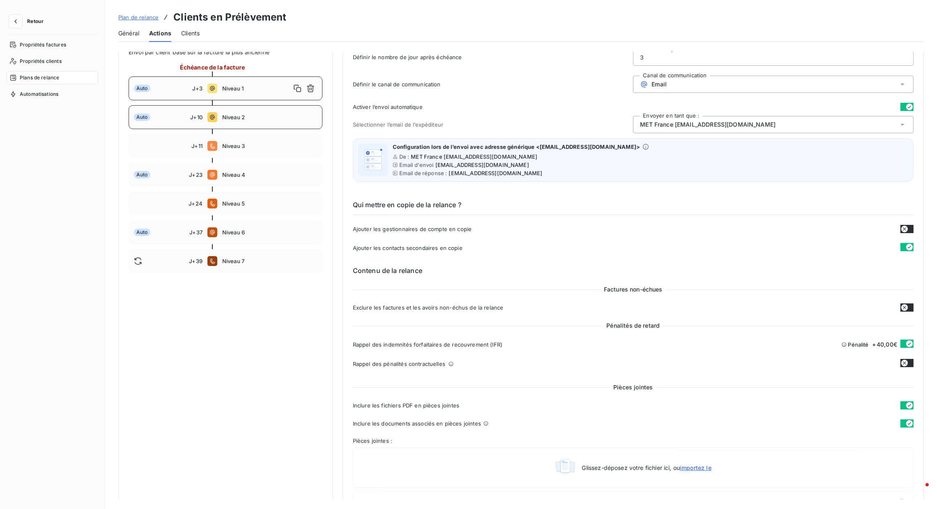
click at [265, 114] on span "Niveau 2" at bounding box center [269, 117] width 95 height 7
type input "10"
